Goal: Information Seeking & Learning: Learn about a topic

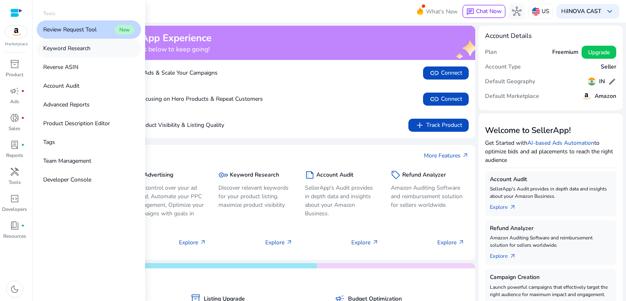
click at [83, 48] on p "Keyword Research" at bounding box center [66, 48] width 47 height 9
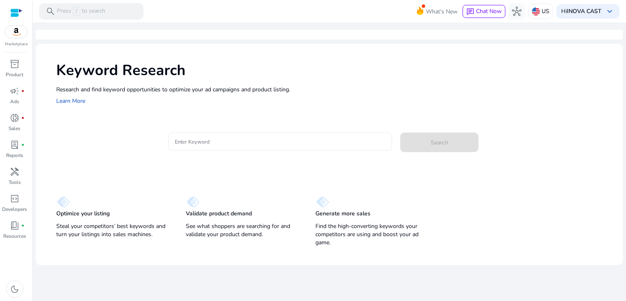
click at [212, 141] on input "Enter Keyword" at bounding box center [280, 141] width 211 height 9
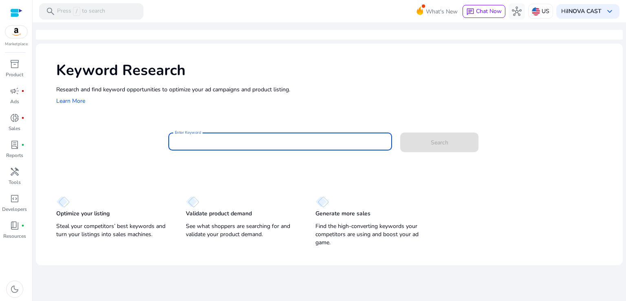
click at [208, 141] on input "Enter Keyword" at bounding box center [280, 141] width 211 height 9
click at [211, 143] on input "Enter Keyword" at bounding box center [280, 141] width 211 height 9
paste input "*********"
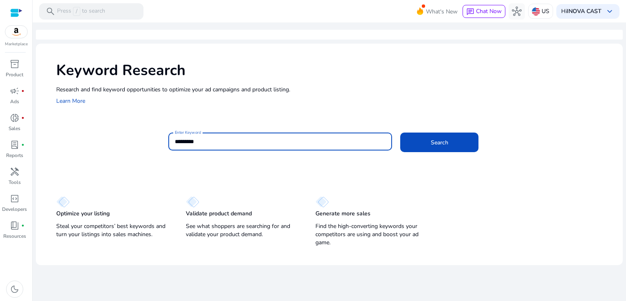
click at [210, 140] on input "*********" at bounding box center [280, 141] width 211 height 9
type input "**********"
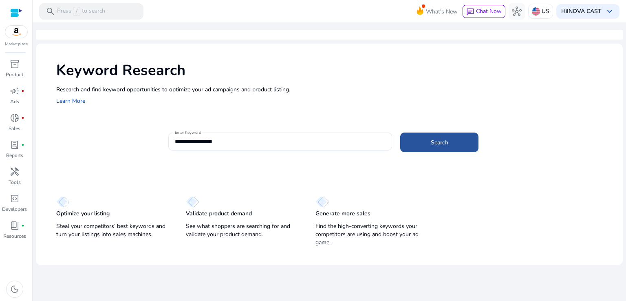
click at [455, 138] on span at bounding box center [439, 142] width 78 height 20
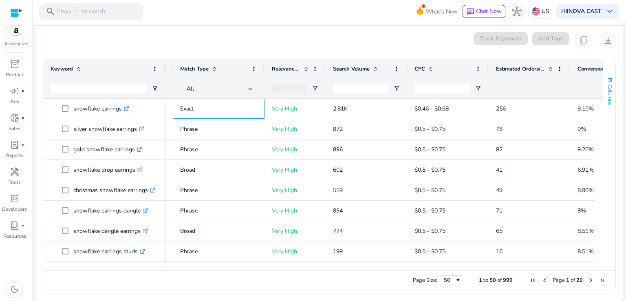
scroll to position [0, 121]
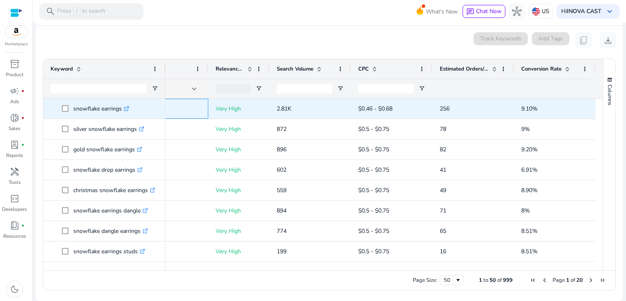
drag, startPoint x: 235, startPoint y: 108, endPoint x: 540, endPoint y: 106, distance: 304.9
click at [540, 106] on div "add Exact Very High 2.81K $0.46 - $0.68 256 9.10%" at bounding box center [321, 109] width 548 height 20
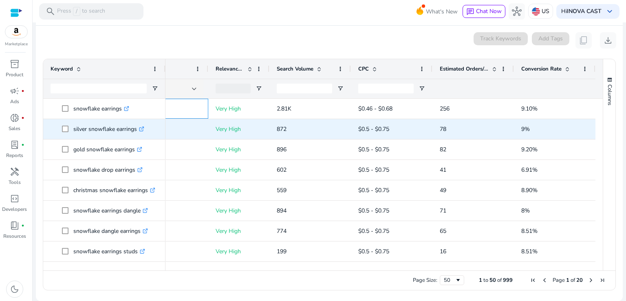
copy div "Exact Very High 2.81K $0.46 - $0.68 256 9.10%"
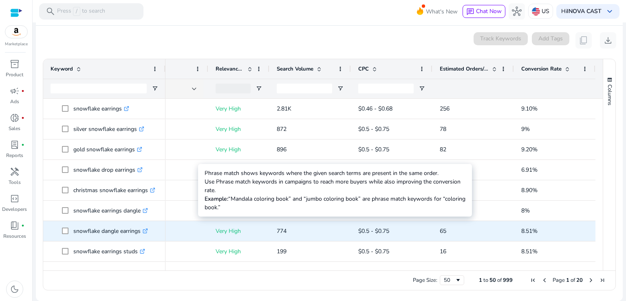
click at [216, 232] on p "Very High" at bounding box center [239, 231] width 46 height 17
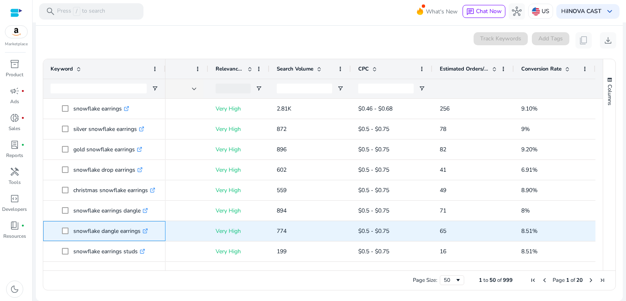
drag, startPoint x: 71, startPoint y: 230, endPoint x: 126, endPoint y: 235, distance: 54.9
click at [126, 235] on span "snowflake dangle earrings .st0{fill:#2c8af8}" at bounding box center [110, 231] width 96 height 17
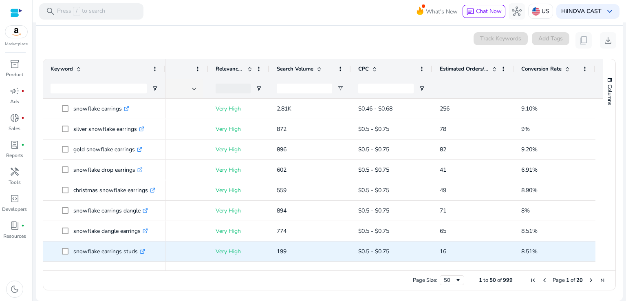
click at [209, 252] on div "Very High" at bounding box center [238, 251] width 61 height 20
drag, startPoint x: 72, startPoint y: 250, endPoint x: 136, endPoint y: 252, distance: 64.0
click at [136, 252] on span "snowflake earrings studs .st0{fill:#2c8af8}" at bounding box center [110, 251] width 96 height 17
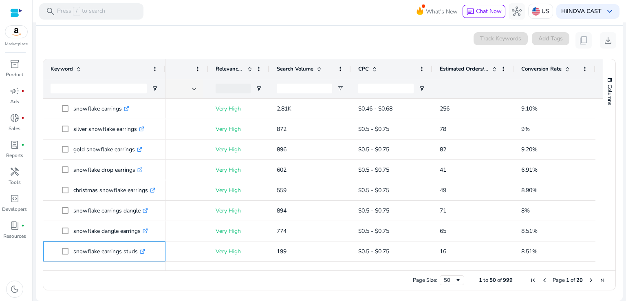
copy span "snowflake earrings studs"
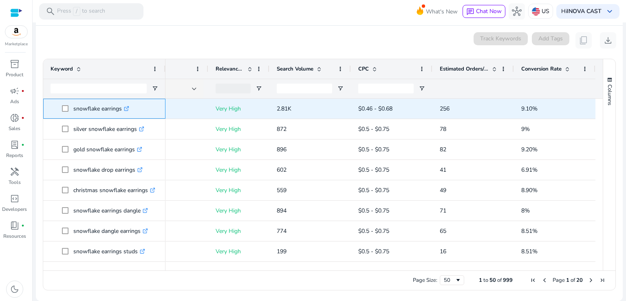
drag, startPoint x: 73, startPoint y: 108, endPoint x: 121, endPoint y: 113, distance: 48.3
click at [121, 113] on p "snowflake earrings .st0{fill:#2c8af8}" at bounding box center [101, 108] width 56 height 17
copy p "snowflake earrings"
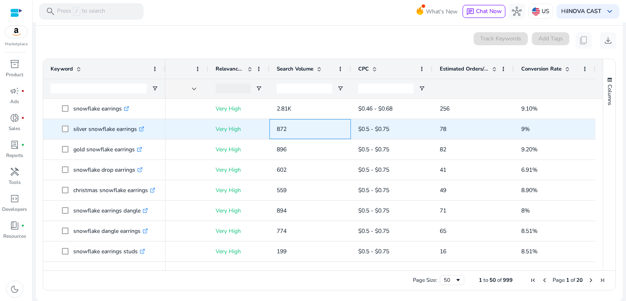
click at [331, 126] on p "872" at bounding box center [310, 129] width 67 height 17
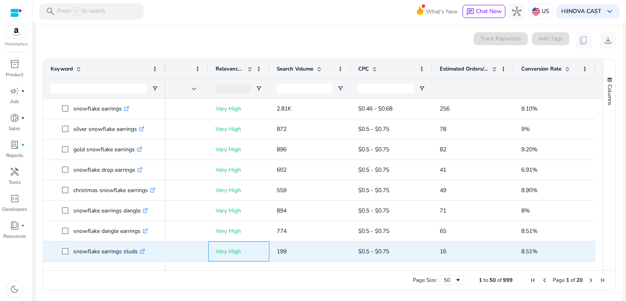
drag, startPoint x: 212, startPoint y: 250, endPoint x: 540, endPoint y: 252, distance: 328.2
click at [540, 252] on div "add Phrase Very High 199 $0.5 - $0.75 16 8.51%" at bounding box center [321, 251] width 548 height 20
copy div "Very High 199 $0.5 - $0.75 16 8.51%"
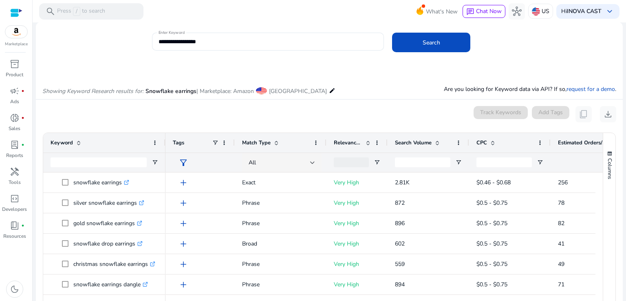
scroll to position [0, 0]
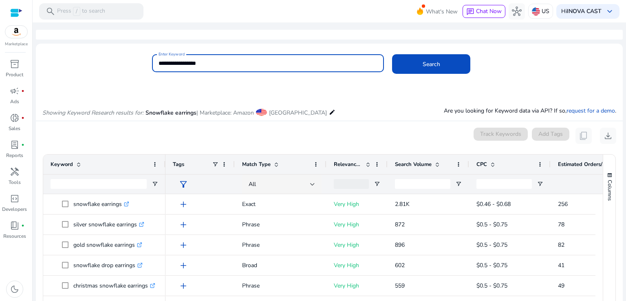
drag, startPoint x: 222, startPoint y: 63, endPoint x: 130, endPoint y: 70, distance: 91.6
click at [130, 70] on div "**********" at bounding box center [326, 67] width 580 height 26
type input "**********"
click at [392, 54] on button "Search" at bounding box center [431, 64] width 78 height 20
click at [203, 64] on input "**********" at bounding box center [268, 63] width 219 height 9
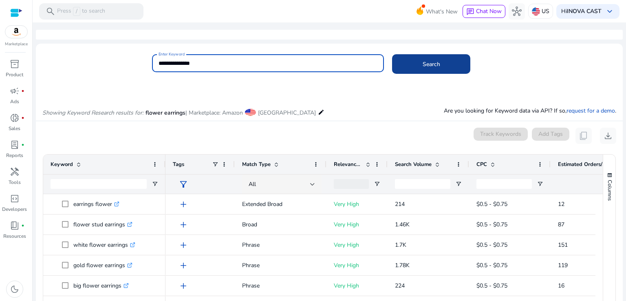
click at [425, 69] on span at bounding box center [431, 64] width 78 height 20
drag, startPoint x: 214, startPoint y: 60, endPoint x: 155, endPoint y: 62, distance: 58.7
click at [155, 62] on div "**********" at bounding box center [268, 63] width 232 height 18
type input "**********"
click at [392, 54] on button "Search" at bounding box center [431, 64] width 78 height 20
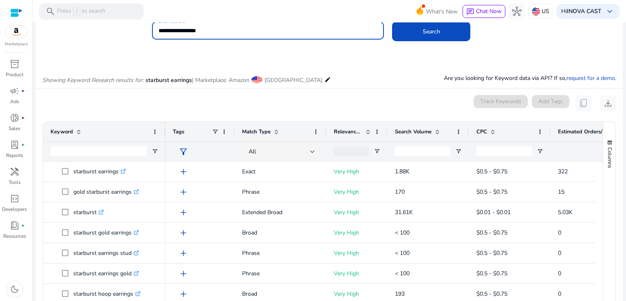
scroll to position [87, 0]
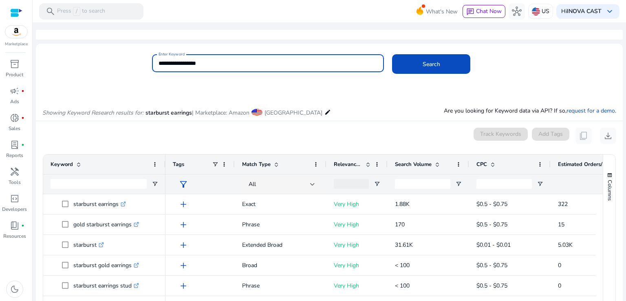
scroll to position [87, 0]
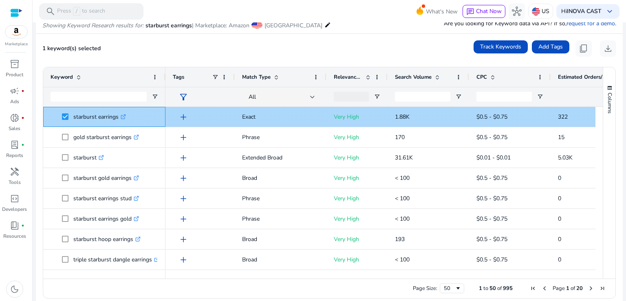
drag, startPoint x: 73, startPoint y: 115, endPoint x: 120, endPoint y: 117, distance: 46.5
click at [120, 117] on p "starburst earrings .st0{fill:#2c8af8}" at bounding box center [99, 116] width 53 height 17
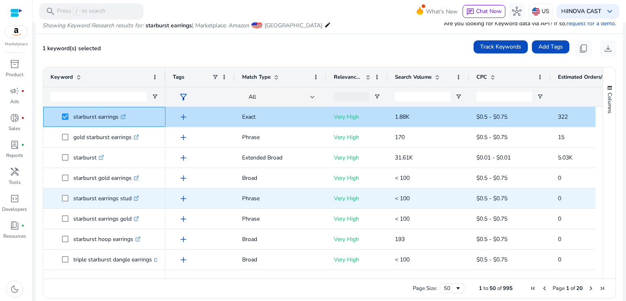
copy p "starburst earrings"
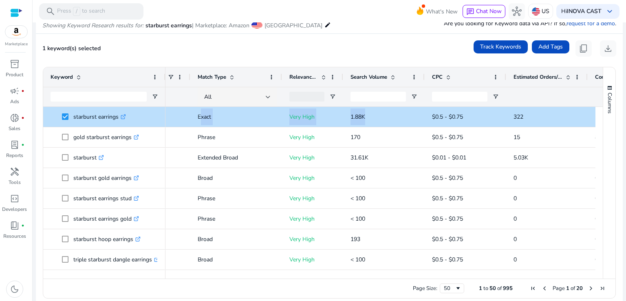
scroll to position [0, 121]
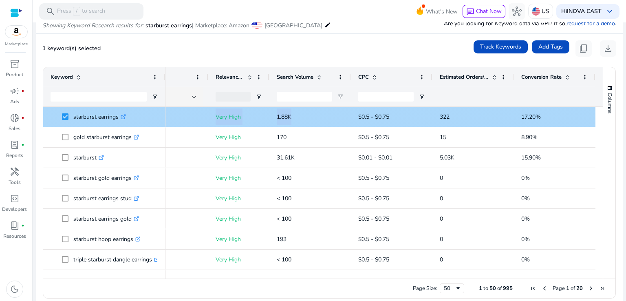
drag, startPoint x: 243, startPoint y: 116, endPoint x: 540, endPoint y: 112, distance: 296.8
click at [540, 112] on div "add Exact Very High 1.88K $0.5 - $0.75 322 17.20%" at bounding box center [321, 117] width 548 height 20
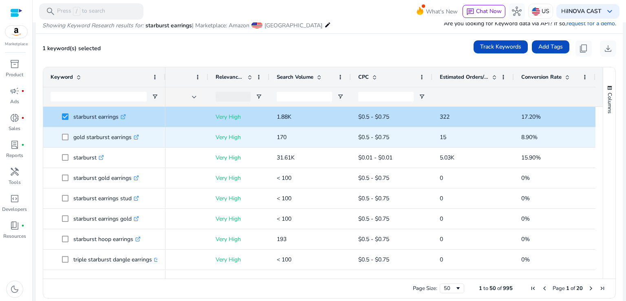
click at [562, 159] on span "15.90%" at bounding box center [554, 157] width 67 height 17
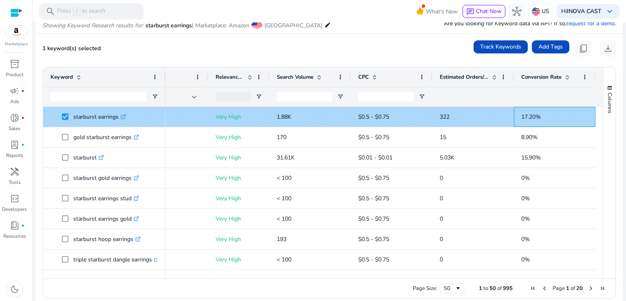
scroll to position [0, 0]
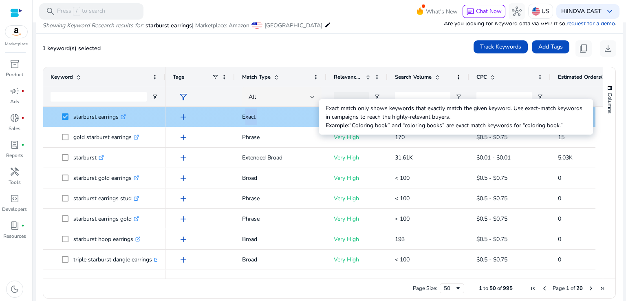
drag, startPoint x: 543, startPoint y: 111, endPoint x: 243, endPoint y: 116, distance: 300.1
click at [243, 116] on div "add Exact Very High 1.88K $0.5 - $0.75 322 17.20%" at bounding box center [440, 117] width 548 height 20
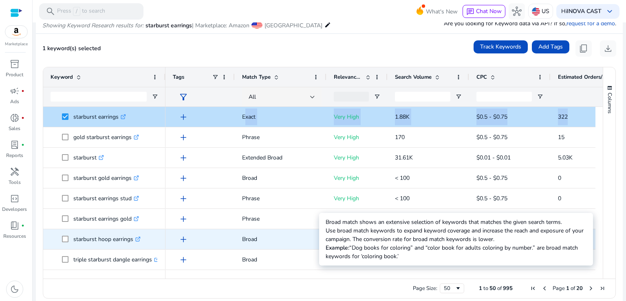
copy div "Exact Very High 1.88K $0.5 - $0.75 322 17.20%"
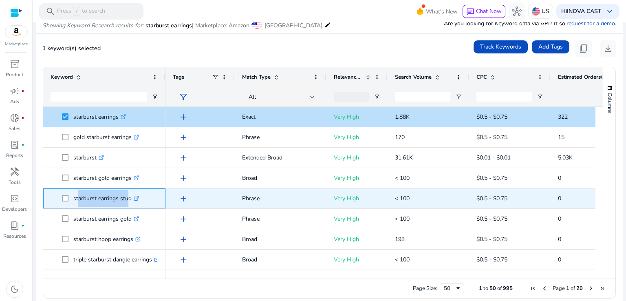
drag, startPoint x: 75, startPoint y: 198, endPoint x: 124, endPoint y: 199, distance: 49.3
click at [124, 199] on p "starburst earrings stud .st0{fill:#2c8af8}" at bounding box center [106, 198] width 66 height 17
click at [132, 205] on p "starburst earrings stud .st0{fill:#2c8af8}" at bounding box center [106, 198] width 66 height 17
drag, startPoint x: 130, startPoint y: 197, endPoint x: 72, endPoint y: 199, distance: 58.3
click at [72, 199] on span "starburst earrings stud .st0{fill:#2c8af8}" at bounding box center [110, 198] width 96 height 17
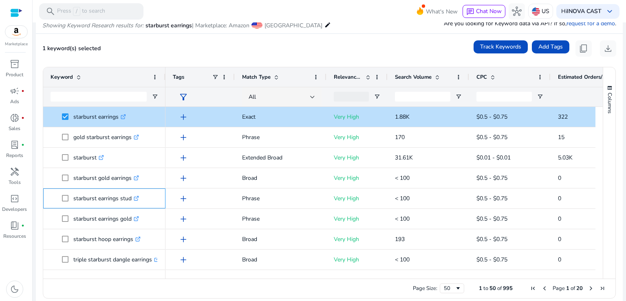
copy span "starburst earrings stud"
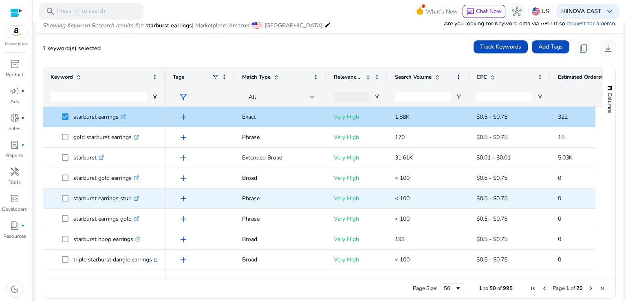
drag, startPoint x: 241, startPoint y: 198, endPoint x: 458, endPoint y: 247, distance: 222.7
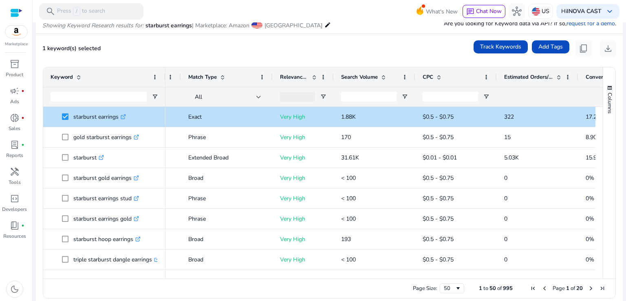
drag, startPoint x: 505, startPoint y: 278, endPoint x: 525, endPoint y: 275, distance: 20.6
click at [524, 276] on div "Drag here to set row groups Drag here to set column labels Keyword Tags 15" at bounding box center [329, 183] width 573 height 232
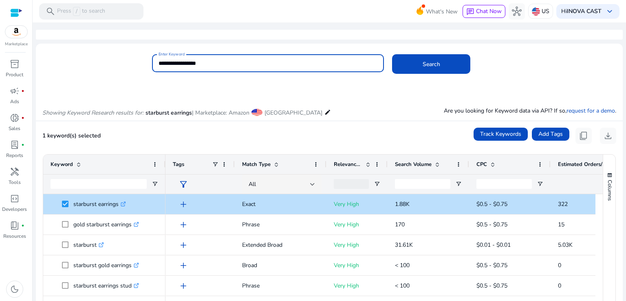
drag, startPoint x: 179, startPoint y: 63, endPoint x: 155, endPoint y: 65, distance: 24.2
click at [155, 65] on div "**********" at bounding box center [268, 63] width 232 height 18
type input "**********"
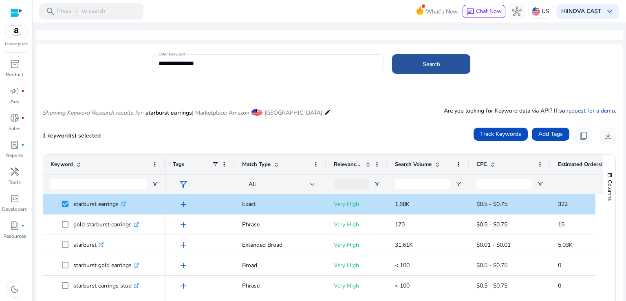
click at [451, 57] on span at bounding box center [431, 64] width 78 height 20
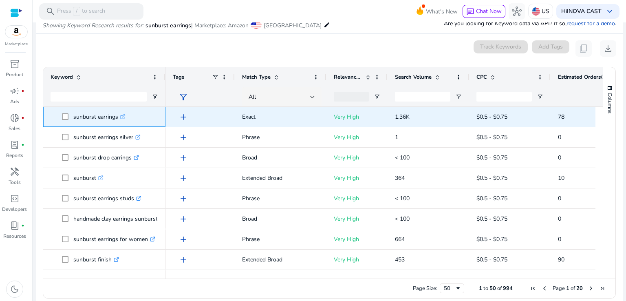
drag, startPoint x: 73, startPoint y: 116, endPoint x: 118, endPoint y: 121, distance: 45.1
click at [118, 121] on p "sunburst earrings .st0{fill:#2c8af8}" at bounding box center [99, 116] width 52 height 17
copy p "sunburst earrings"
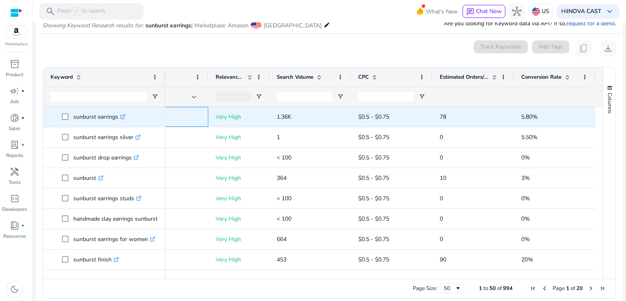
drag, startPoint x: 239, startPoint y: 118, endPoint x: 534, endPoint y: 114, distance: 294.8
click at [534, 114] on div "add Exact Very High 1.36K $0.5 - $0.75 78 5.80%" at bounding box center [321, 117] width 548 height 20
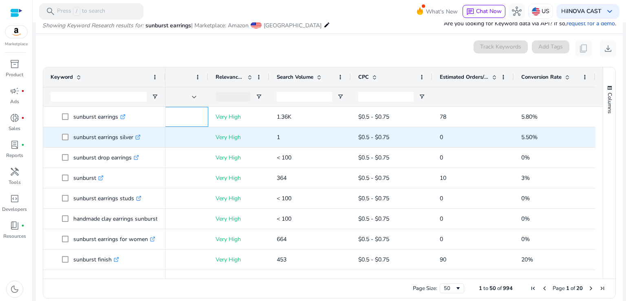
copy div "Exact Very High 1.36K $0.5 - $0.75 78 5.80%"
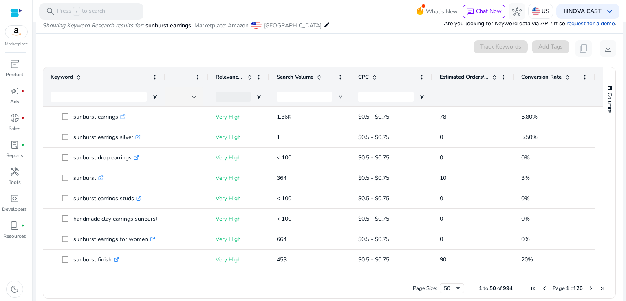
click at [271, 278] on div "Drag here to set row groups Drag here to set column labels Keyword Tags 78" at bounding box center [329, 183] width 573 height 232
drag, startPoint x: 278, startPoint y: 273, endPoint x: 256, endPoint y: 277, distance: 22.0
click at [252, 279] on div "Drag here to set row groups Drag here to set column labels Keyword Tags 78" at bounding box center [329, 183] width 573 height 232
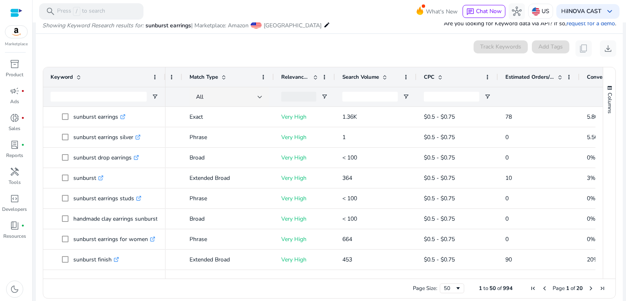
scroll to position [0, 53]
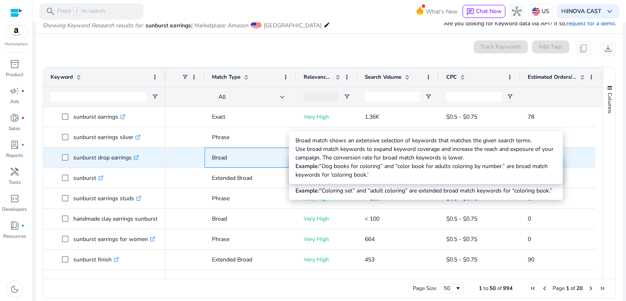
click at [277, 164] on p "Broad" at bounding box center [250, 157] width 77 height 17
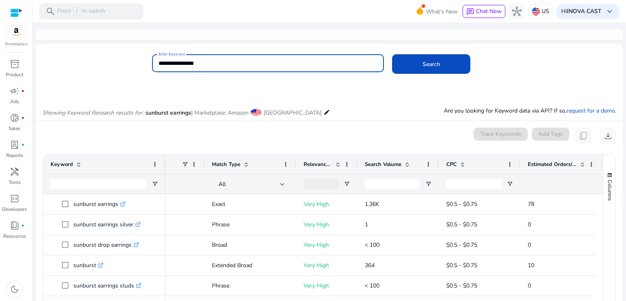
drag, startPoint x: 205, startPoint y: 62, endPoint x: 149, endPoint y: 67, distance: 56.4
click at [149, 67] on div "**********" at bounding box center [326, 67] width 580 height 26
click at [392, 54] on button "Search" at bounding box center [431, 64] width 78 height 20
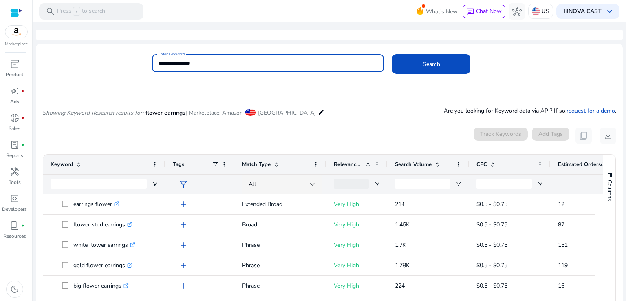
click at [203, 61] on input "**********" at bounding box center [268, 63] width 219 height 9
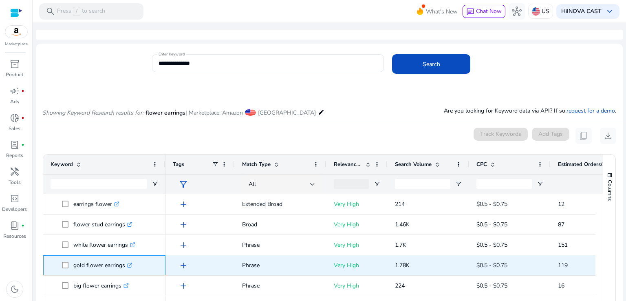
drag, startPoint x: 72, startPoint y: 266, endPoint x: 125, endPoint y: 267, distance: 53.0
click at [125, 267] on span "gold flower earrings .st0{fill:#2c8af8}" at bounding box center [110, 265] width 96 height 17
copy span "gold flower earrings"
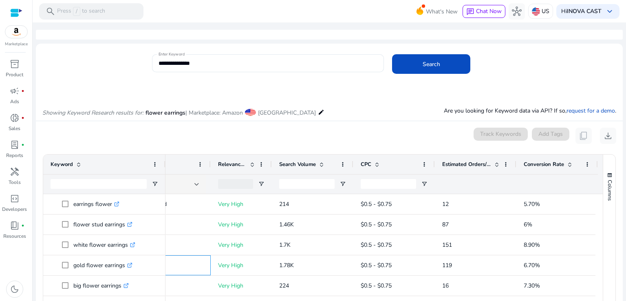
scroll to position [0, 121]
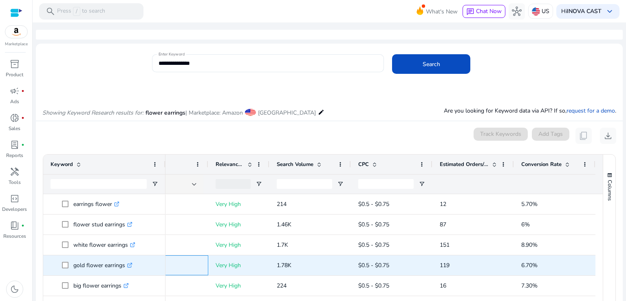
drag, startPoint x: 242, startPoint y: 265, endPoint x: 541, endPoint y: 269, distance: 299.6
click at [541, 269] on div "add Phrase Very High 1.78K $0.5 - $0.75 119 6.70%" at bounding box center [321, 265] width 548 height 20
copy div "Phrase Very High 1.78K $0.5 - $0.75 119 6.70%"
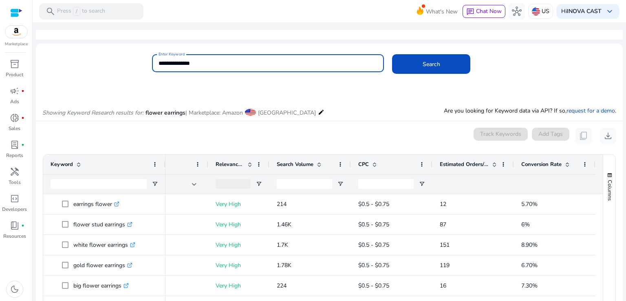
drag, startPoint x: 225, startPoint y: 62, endPoint x: 145, endPoint y: 70, distance: 80.4
click at [145, 70] on div "**********" at bounding box center [326, 67] width 580 height 26
click at [185, 60] on input "**********" at bounding box center [268, 63] width 219 height 9
drag, startPoint x: 177, startPoint y: 62, endPoint x: 269, endPoint y: 77, distance: 93.4
click at [269, 77] on body "**********" at bounding box center [313, 150] width 626 height 301
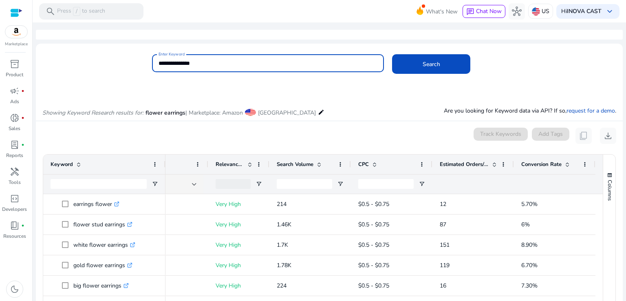
type input "**********"
drag, startPoint x: 199, startPoint y: 61, endPoint x: 155, endPoint y: 66, distance: 44.7
click at [155, 66] on div "**********" at bounding box center [268, 63] width 232 height 18
type input "*******"
click at [392, 54] on button "Search" at bounding box center [431, 64] width 78 height 20
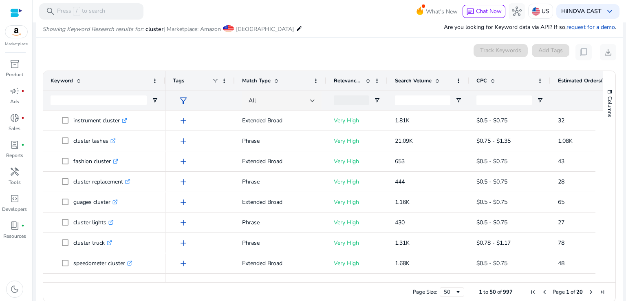
scroll to position [87, 0]
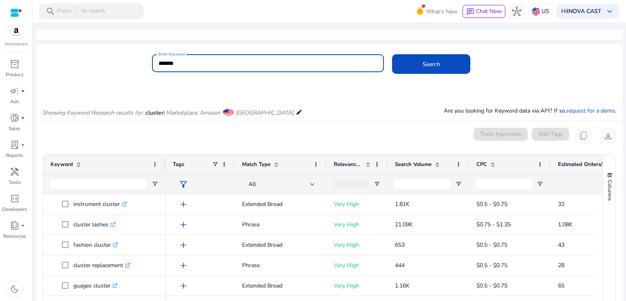
click at [186, 64] on input "*******" at bounding box center [268, 63] width 219 height 9
click at [392, 54] on button "Search" at bounding box center [431, 64] width 78 height 20
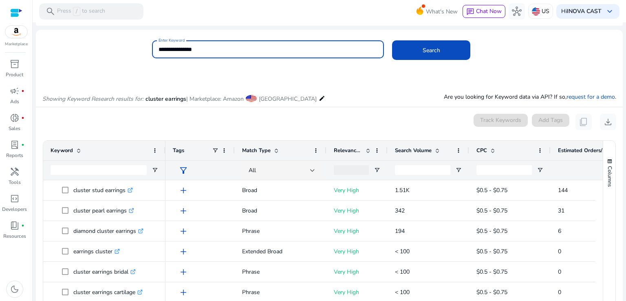
scroll to position [95, 0]
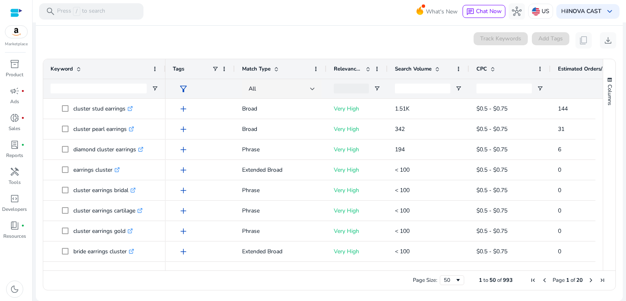
drag, startPoint x: 374, startPoint y: 266, endPoint x: 396, endPoint y: 266, distance: 22.0
click at [396, 266] on div at bounding box center [440, 266] width 548 height 7
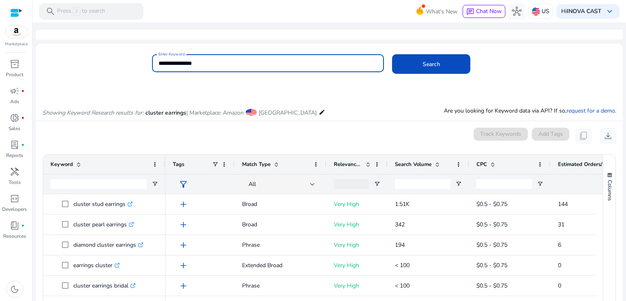
drag, startPoint x: 174, startPoint y: 62, endPoint x: 148, endPoint y: 65, distance: 25.4
click at [148, 65] on div "**********" at bounding box center [326, 67] width 580 height 26
type input "*"
click at [392, 54] on button "Search" at bounding box center [431, 64] width 78 height 20
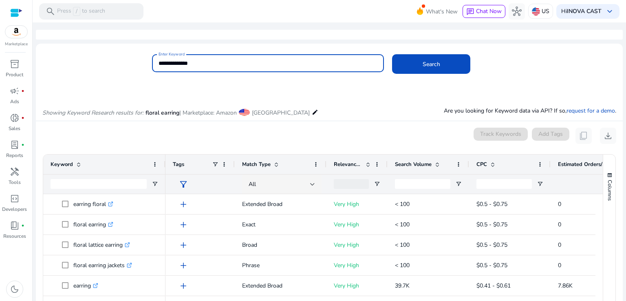
click at [205, 64] on input "**********" at bounding box center [268, 63] width 219 height 9
type input "**********"
click at [392, 54] on button "Search" at bounding box center [431, 64] width 78 height 20
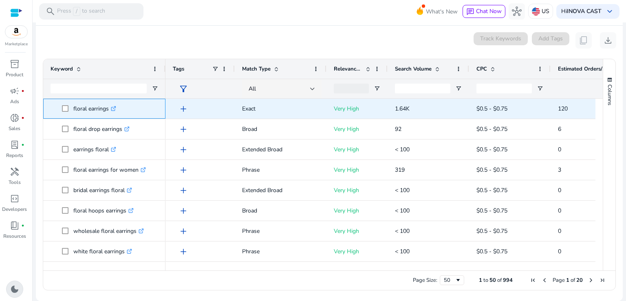
drag, startPoint x: 108, startPoint y: 109, endPoint x: 73, endPoint y: 108, distance: 34.3
click at [73, 108] on p "floral earrings .st0{fill:#2c8af8}" at bounding box center [94, 108] width 43 height 17
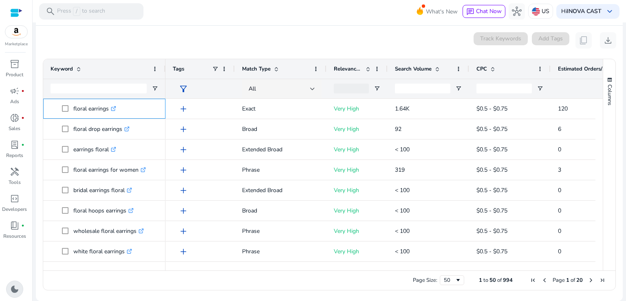
copy p "floral earrings"
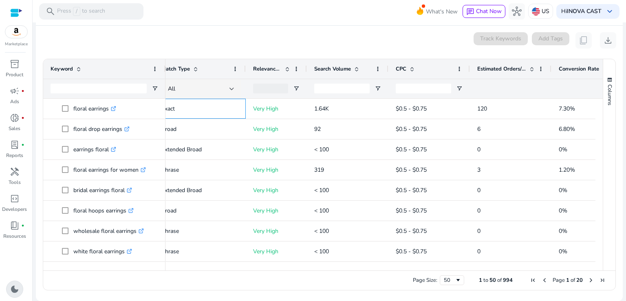
scroll to position [0, 121]
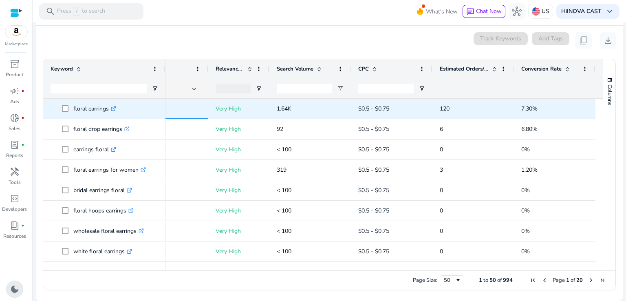
drag, startPoint x: 241, startPoint y: 109, endPoint x: 543, endPoint y: 105, distance: 301.3
click at [543, 105] on div "add Exact Very High 1.64K $0.5 - $0.75 120 7.30%" at bounding box center [321, 109] width 548 height 20
copy div "Exact Very High 1.64K $0.5 - $0.75 120 7.30%"
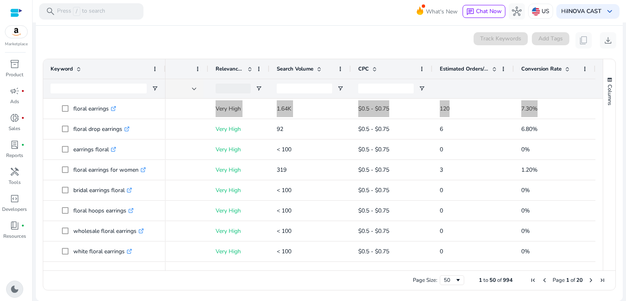
scroll to position [0, 121]
